Goal: Browse casually

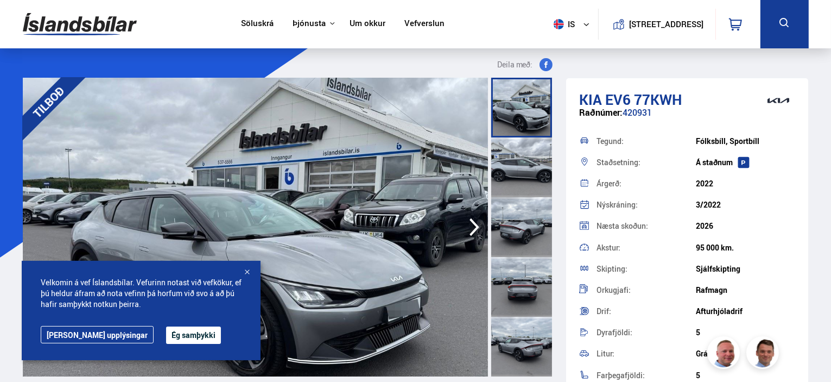
click at [167, 333] on button "Ég samþykki" at bounding box center [193, 334] width 55 height 17
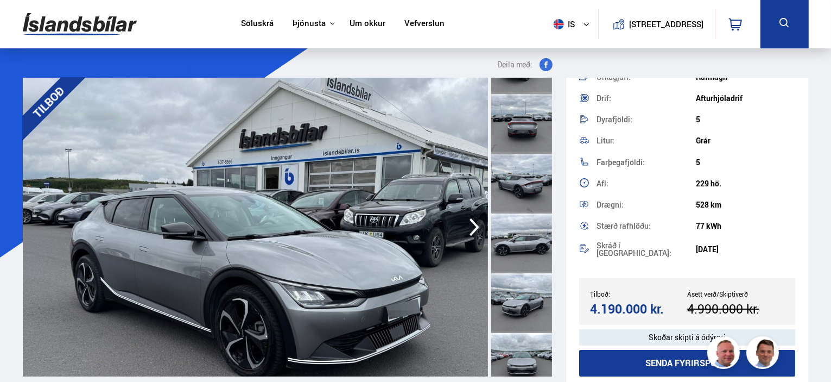
scroll to position [217, 0]
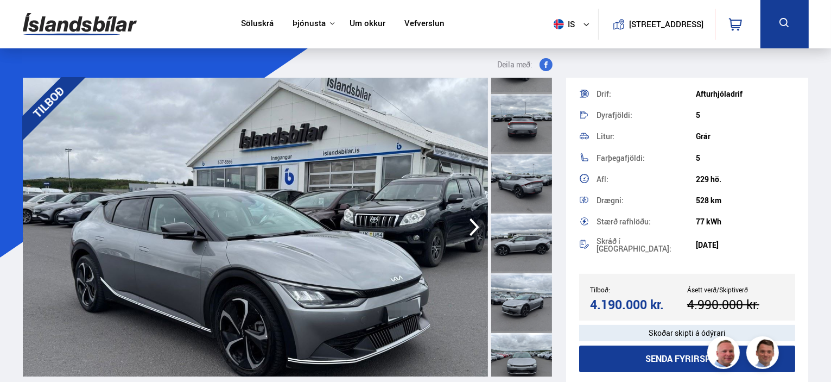
click at [472, 223] on icon "button" at bounding box center [474, 227] width 22 height 26
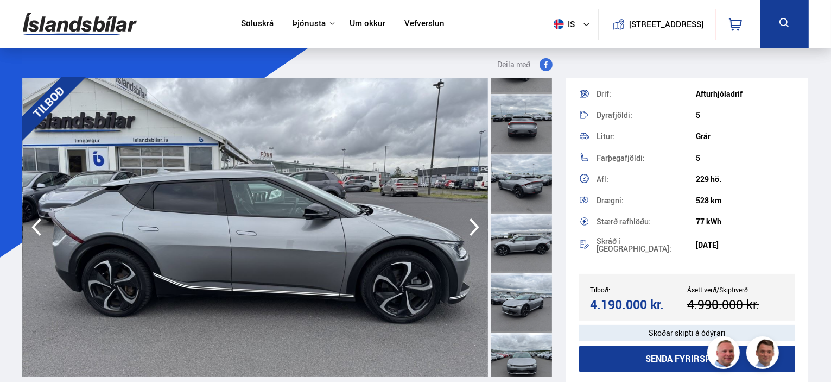
click at [472, 223] on icon "button" at bounding box center [474, 227] width 22 height 26
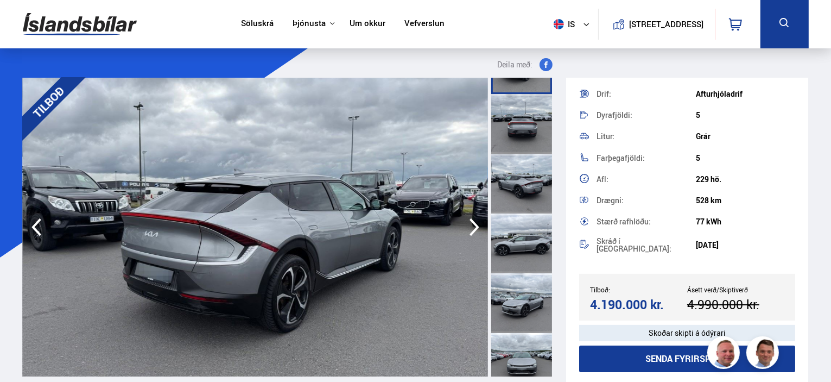
click at [472, 223] on icon "button" at bounding box center [474, 227] width 22 height 26
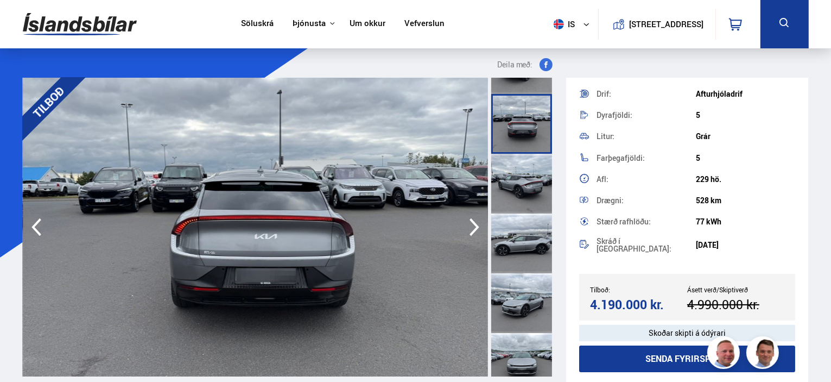
click at [472, 223] on icon "button" at bounding box center [474, 227] width 22 height 26
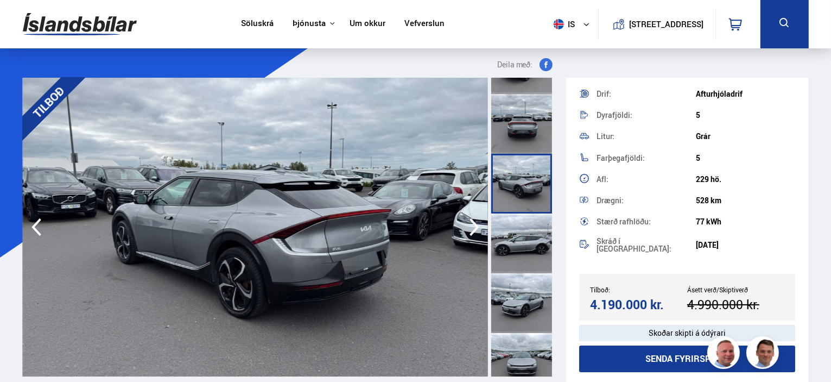
click at [472, 223] on icon "button" at bounding box center [474, 227] width 22 height 26
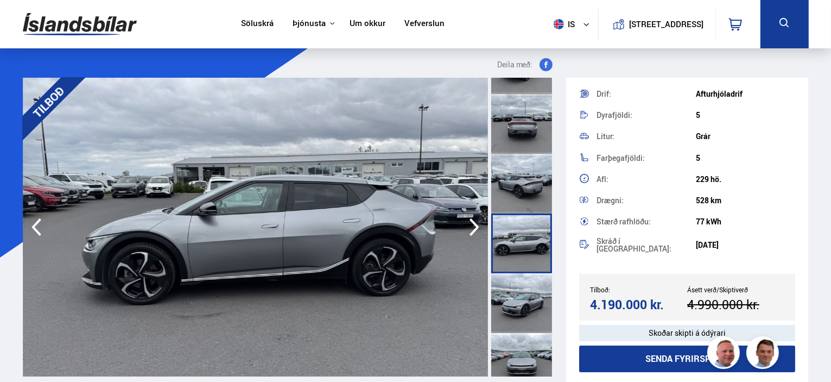
click at [472, 223] on icon "button" at bounding box center [474, 227] width 22 height 26
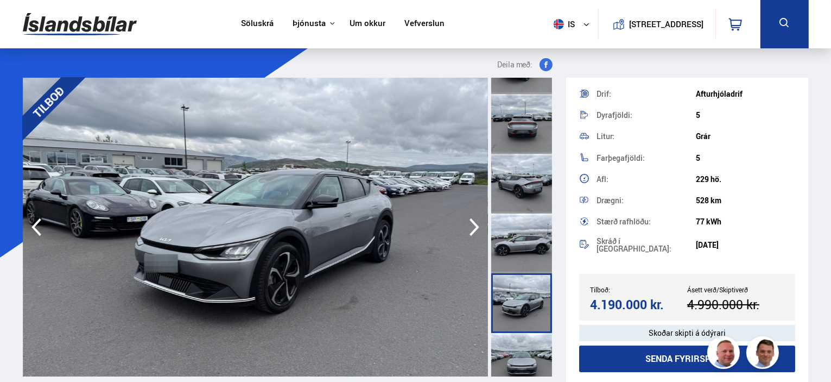
click at [472, 223] on icon "button" at bounding box center [474, 227] width 22 height 26
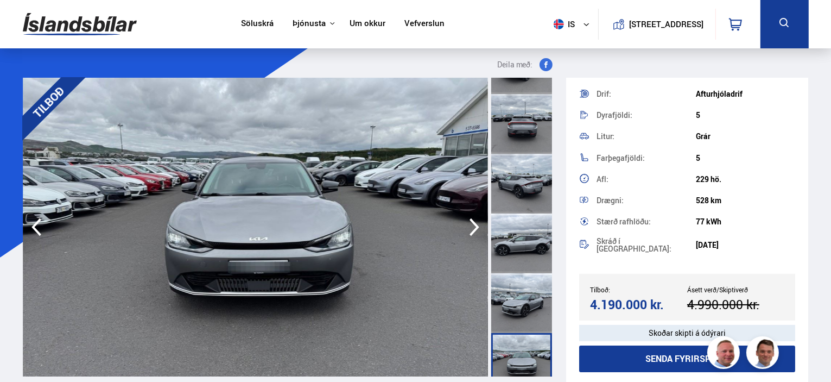
click at [472, 223] on icon "button" at bounding box center [474, 227] width 22 height 26
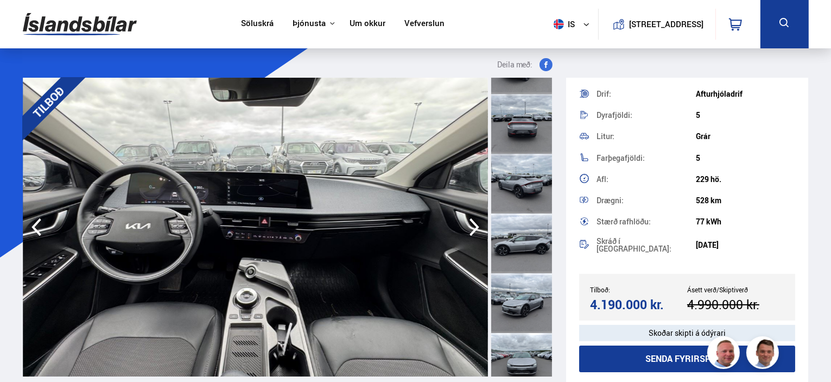
click at [472, 223] on icon "button" at bounding box center [474, 227] width 22 height 26
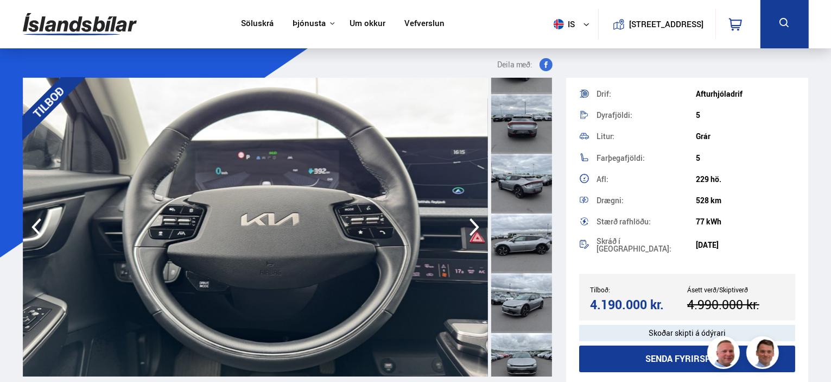
click at [472, 223] on icon "button" at bounding box center [474, 227] width 22 height 26
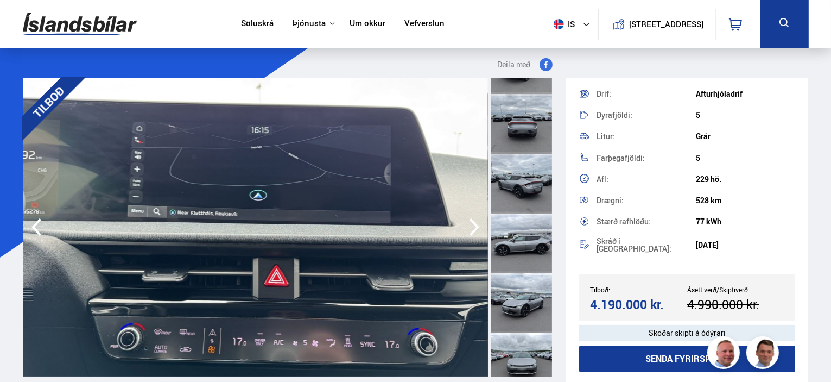
click at [472, 223] on icon "button" at bounding box center [474, 227] width 22 height 26
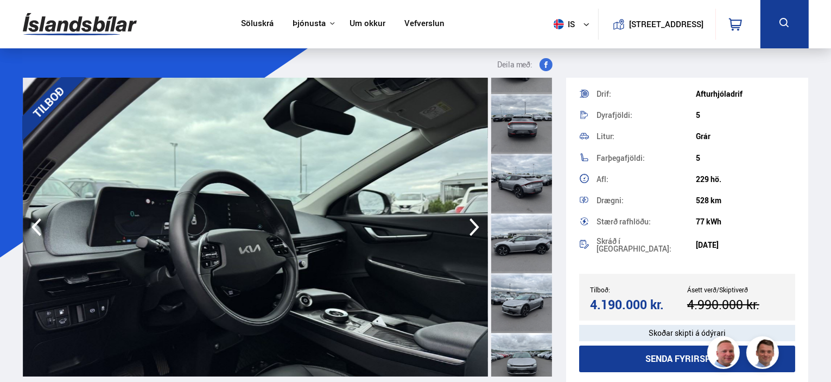
click at [472, 223] on icon "button" at bounding box center [474, 227] width 22 height 26
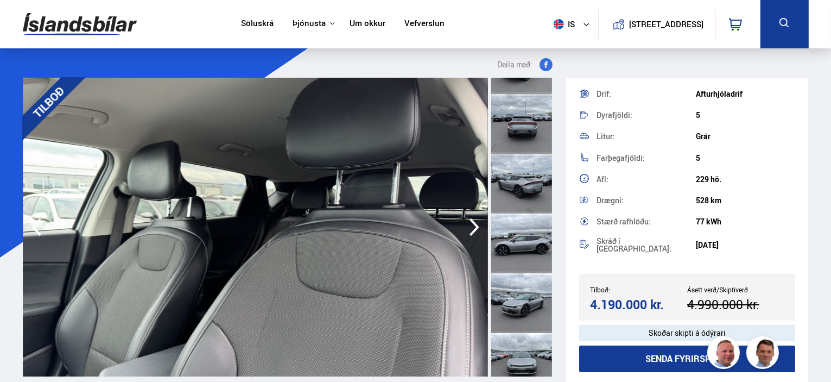
click at [472, 223] on icon "button" at bounding box center [474, 227] width 22 height 26
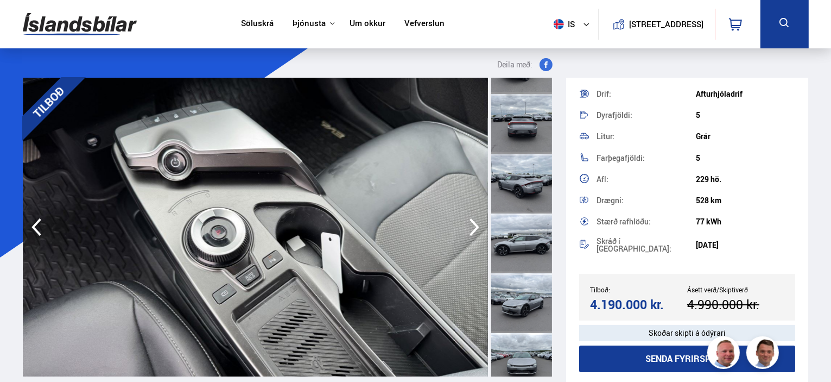
click at [472, 223] on icon "button" at bounding box center [474, 227] width 22 height 26
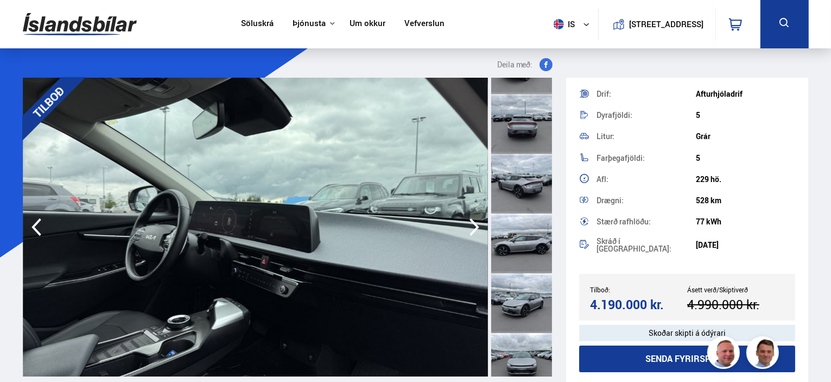
click at [472, 223] on icon "button" at bounding box center [474, 227] width 22 height 26
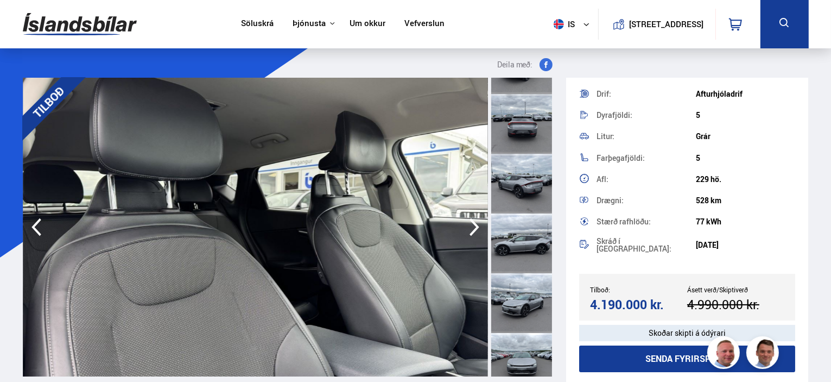
click at [472, 223] on icon "button" at bounding box center [474, 227] width 22 height 26
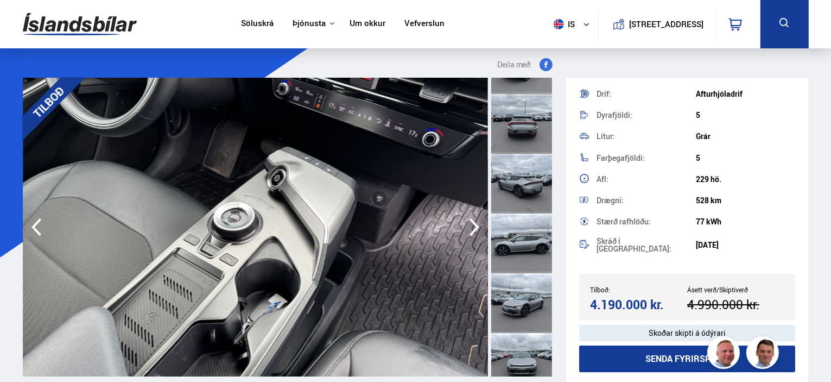
click at [472, 223] on icon "button" at bounding box center [474, 227] width 22 height 26
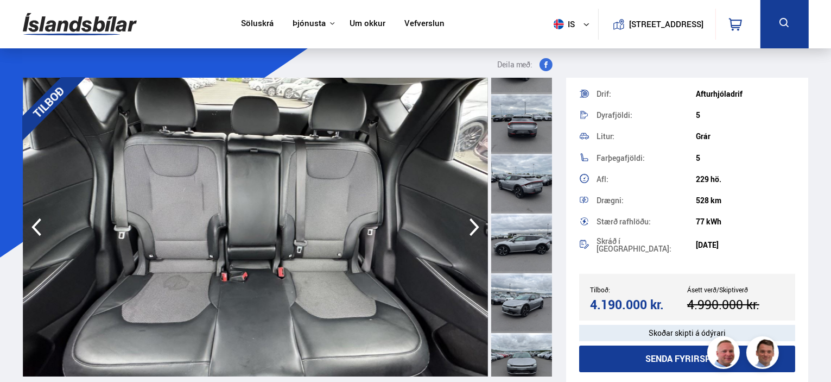
click at [472, 223] on icon "button" at bounding box center [474, 227] width 22 height 26
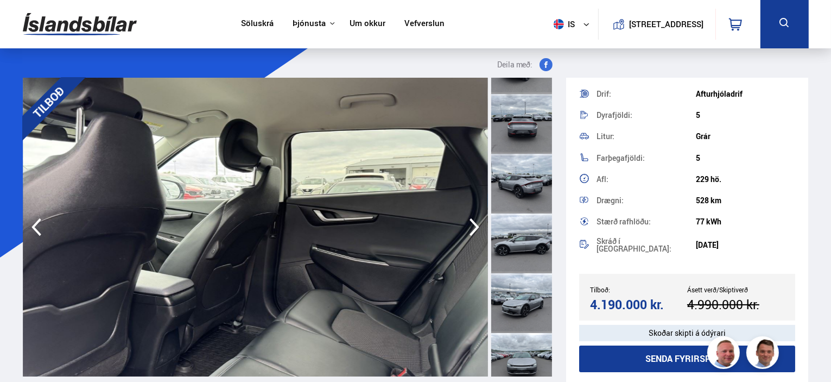
click at [472, 223] on icon "button" at bounding box center [474, 227] width 22 height 26
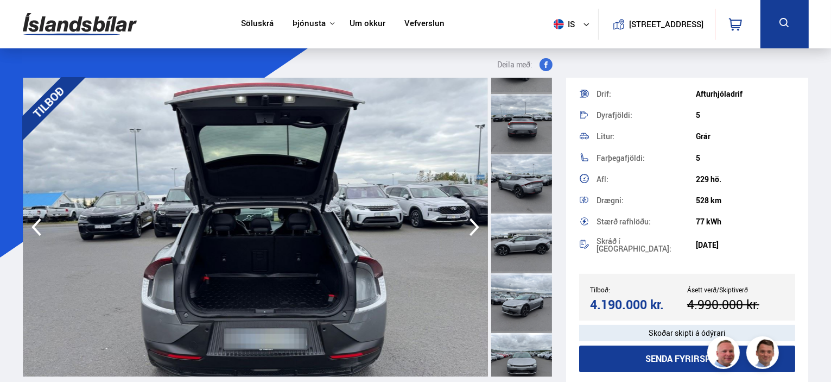
click at [472, 223] on icon "button" at bounding box center [474, 227] width 22 height 26
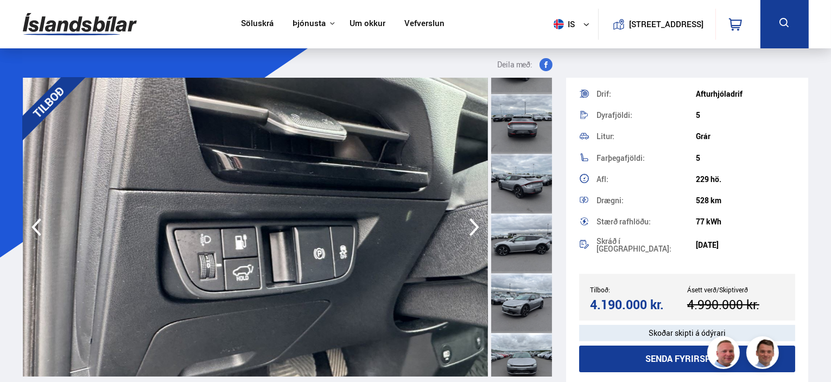
click at [472, 223] on icon "button" at bounding box center [474, 227] width 22 height 26
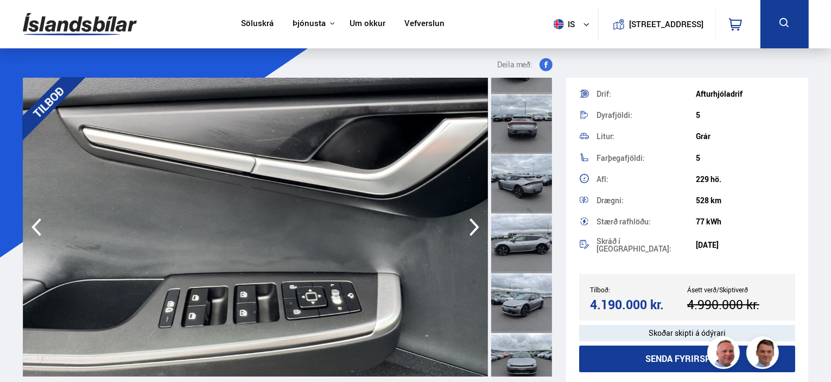
click at [472, 223] on icon "button" at bounding box center [474, 227] width 22 height 26
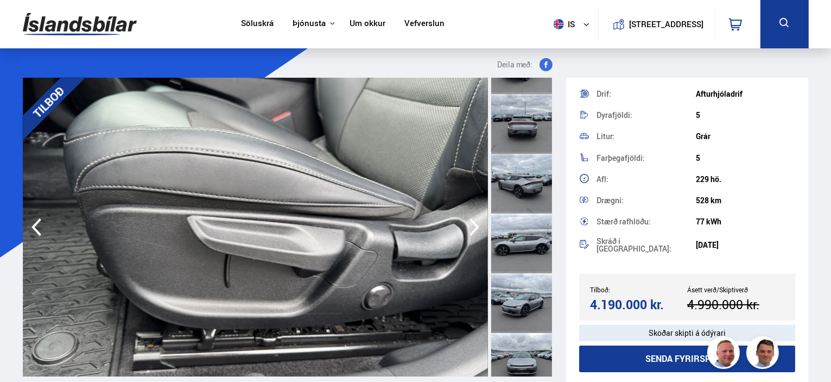
click at [472, 223] on icon "button" at bounding box center [474, 227] width 22 height 26
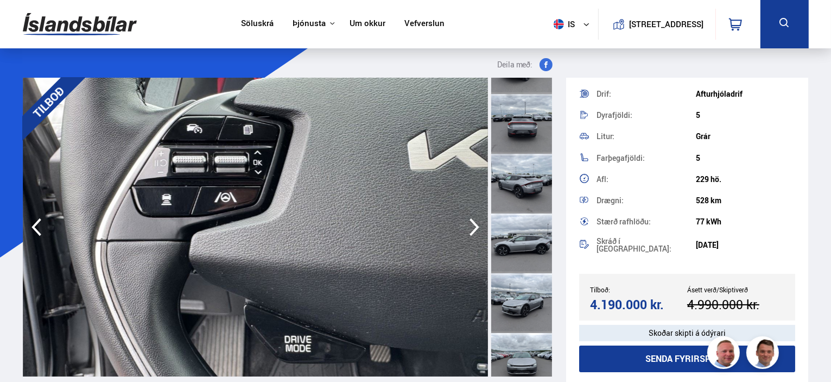
click at [472, 223] on icon "button" at bounding box center [474, 227] width 22 height 26
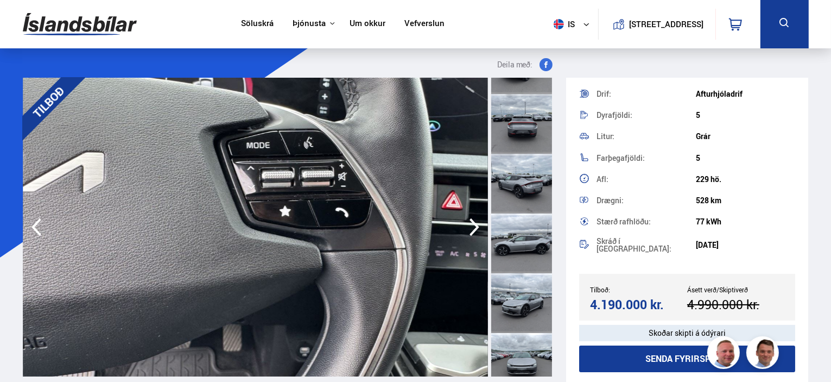
click at [472, 223] on icon "button" at bounding box center [474, 227] width 22 height 26
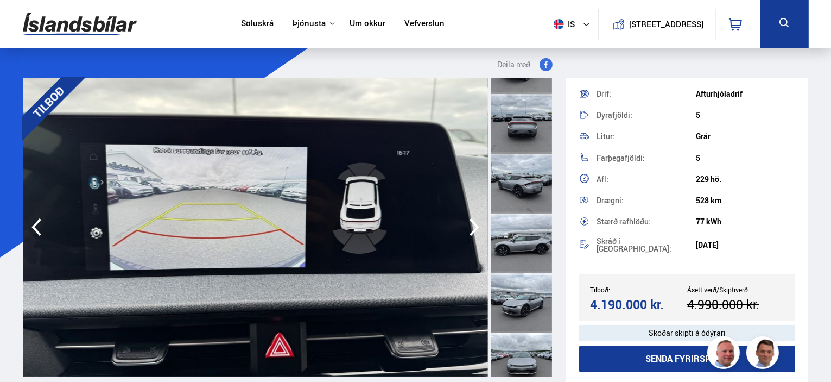
click at [472, 223] on icon "button" at bounding box center [474, 227] width 22 height 26
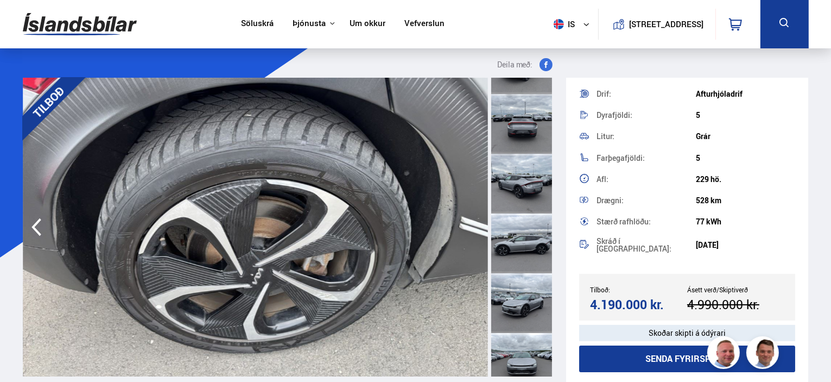
click at [472, 223] on img at bounding box center [255, 227] width 465 height 299
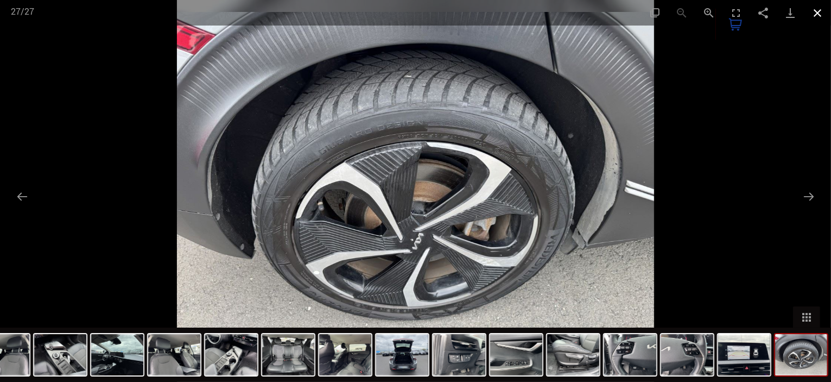
click at [816, 14] on button "Close gallery" at bounding box center [817, 13] width 27 height 26
